Goal: Download file/media

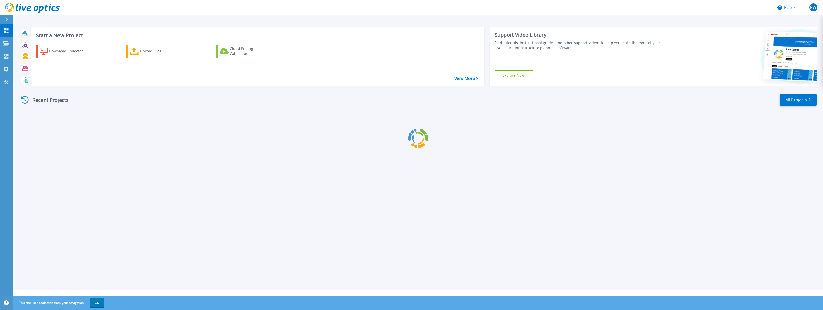
click at [699, 69] on div at bounding box center [744, 56] width 146 height 58
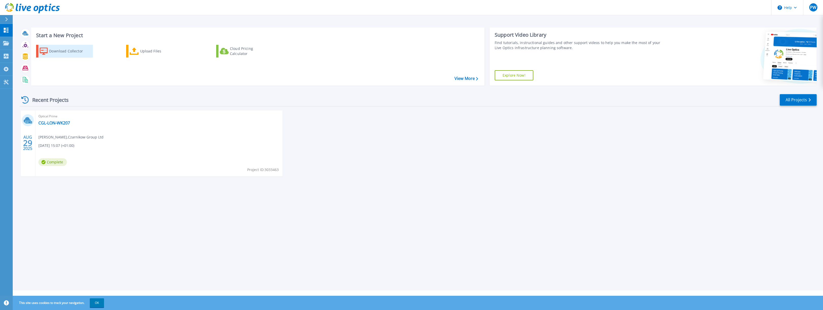
click at [63, 54] on div "Download Collector" at bounding box center [69, 51] width 41 height 10
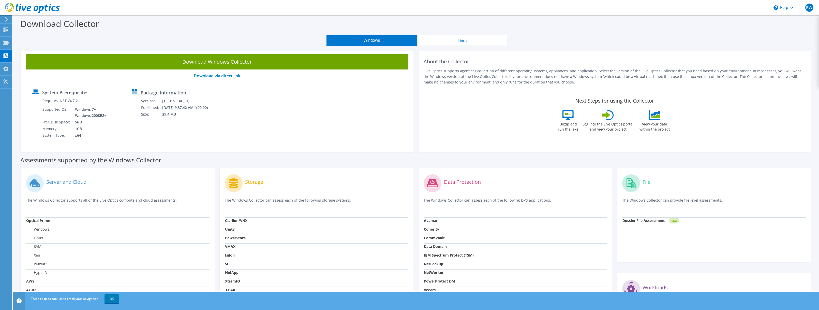
click at [376, 37] on button "Windows" at bounding box center [372, 40] width 91 height 11
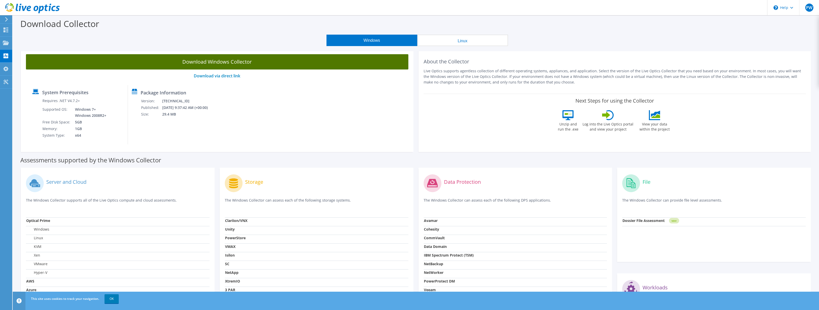
click at [230, 62] on link "Download Windows Collector" at bounding box center [217, 61] width 383 height 15
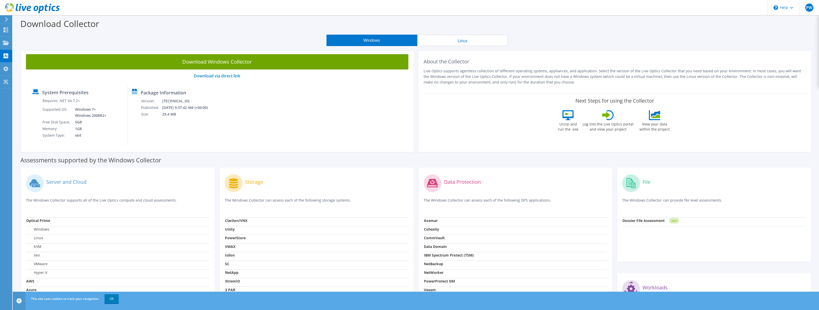
click at [35, 39] on div "Windows Linux" at bounding box center [417, 40] width 799 height 11
